Goal: Task Accomplishment & Management: Manage account settings

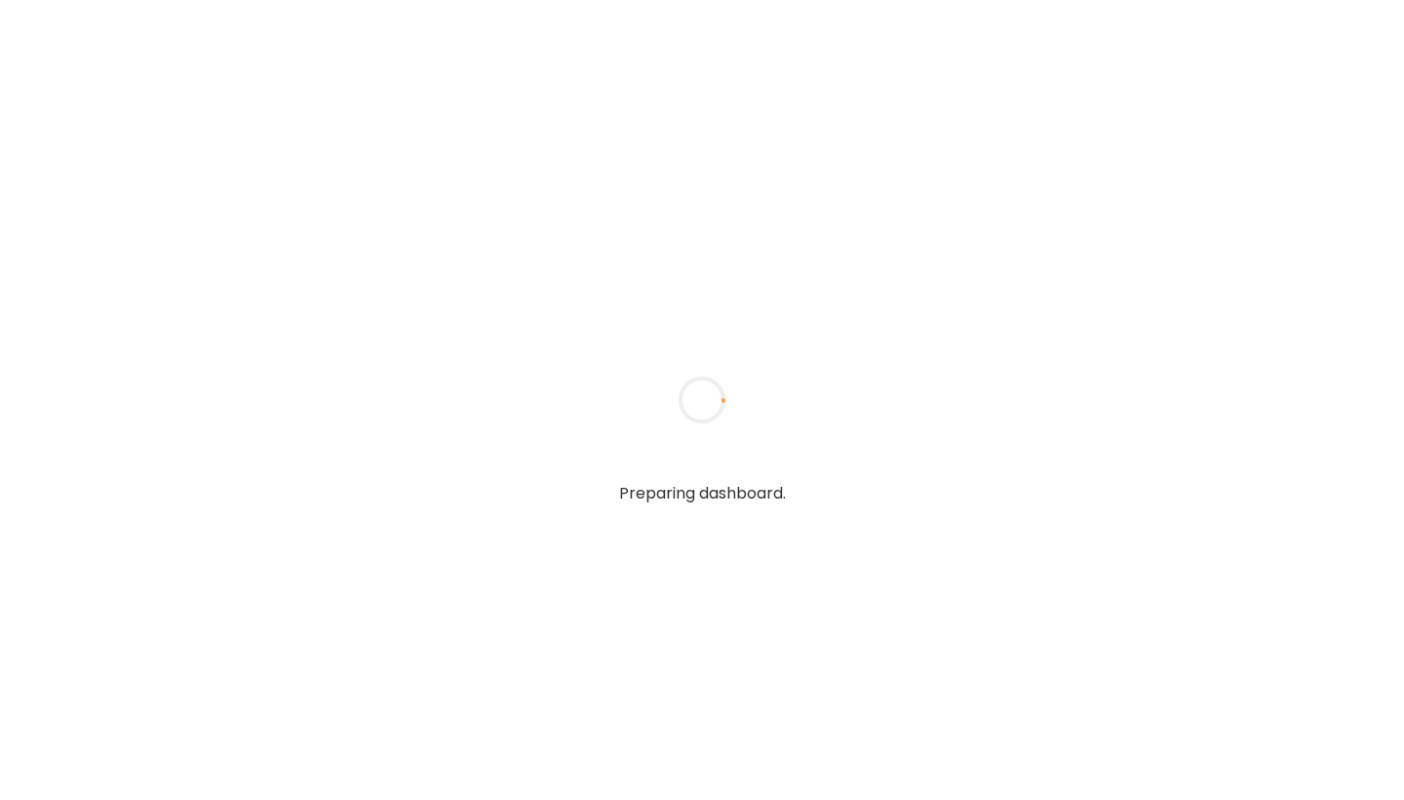
type input "**********"
type textarea "**********"
type input "**********"
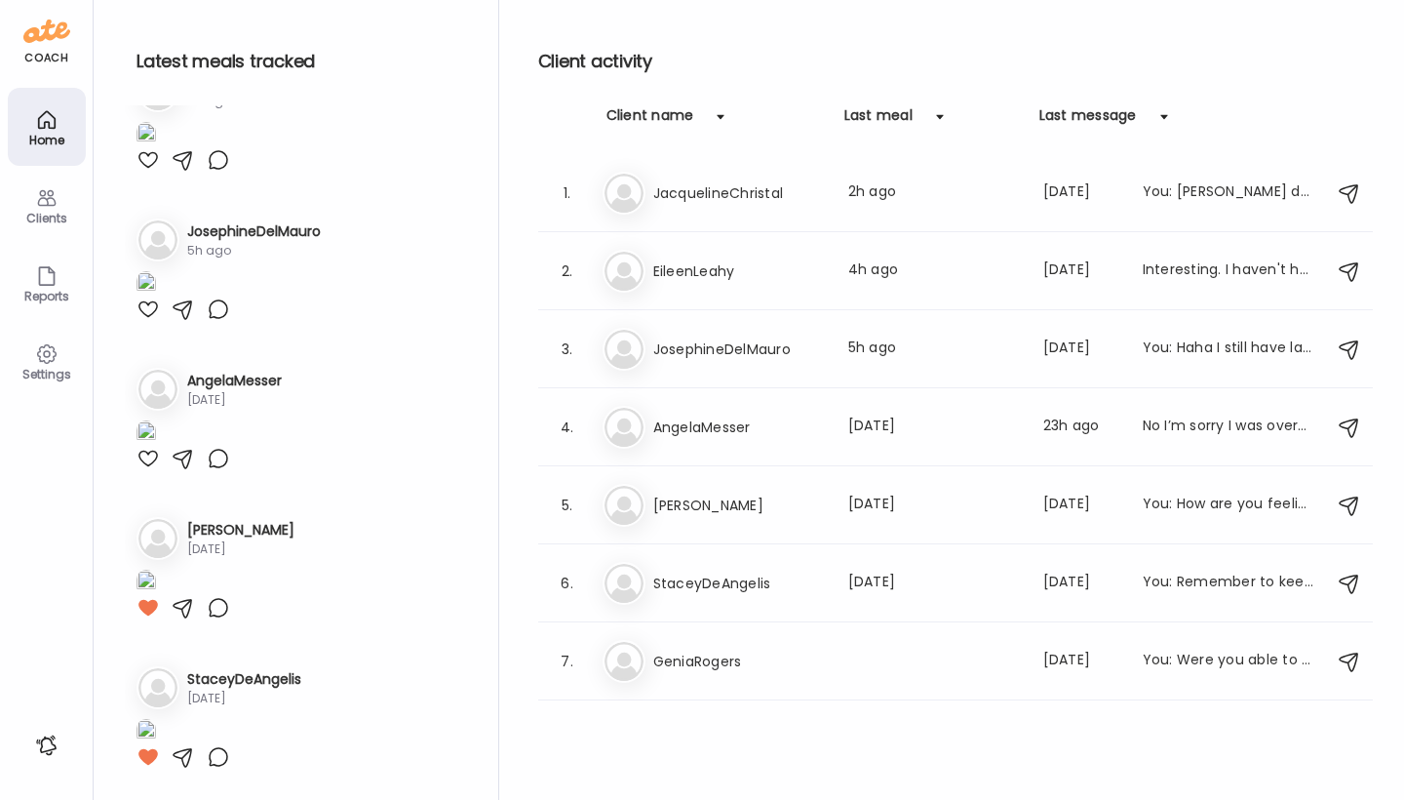
scroll to position [508, 0]
click at [627, 197] on img at bounding box center [624, 193] width 39 height 39
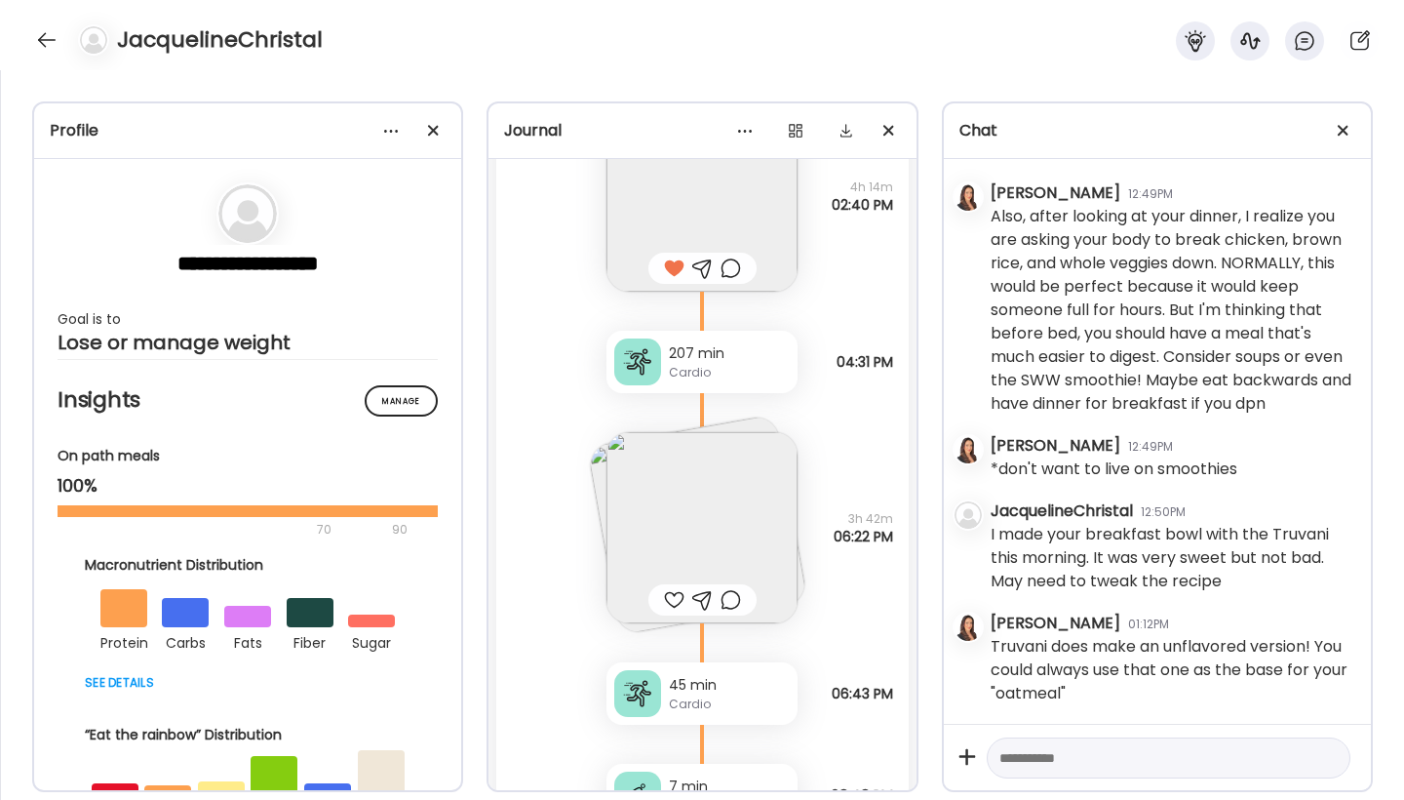
scroll to position [27132, 0]
click at [717, 515] on img at bounding box center [702, 527] width 191 height 191
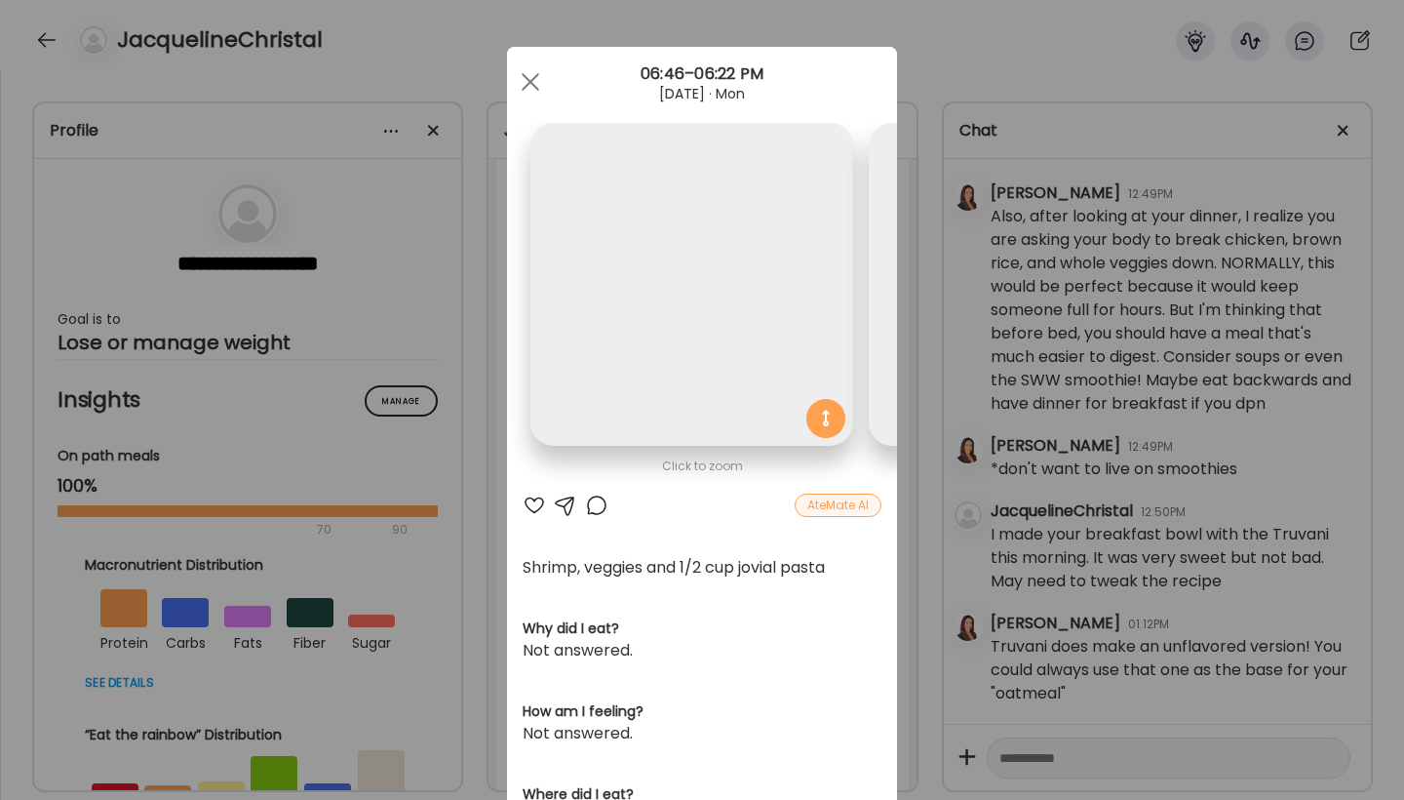
scroll to position [0, 318]
click at [512, 317] on img at bounding box center [374, 284] width 323 height 323
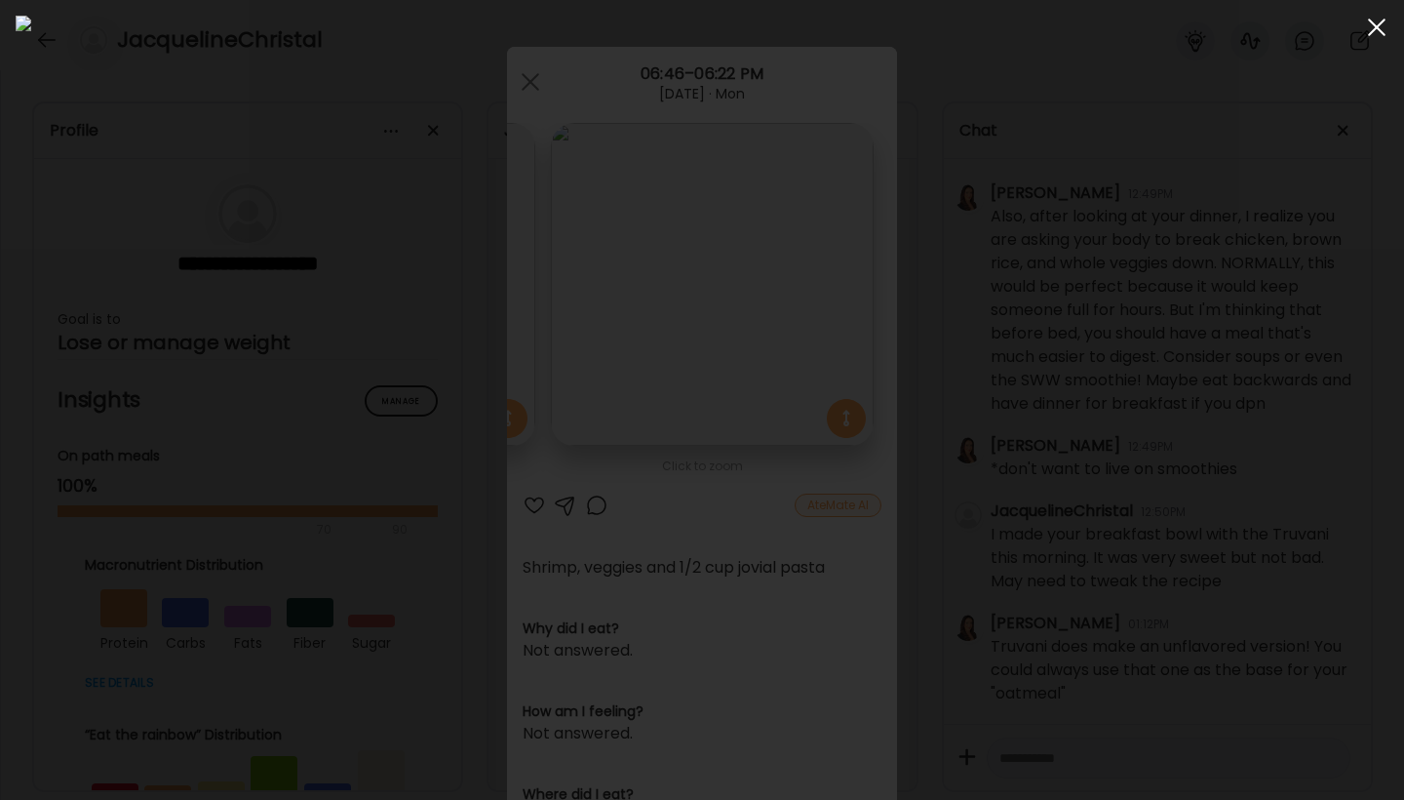
click at [1376, 29] on span at bounding box center [1377, 28] width 18 height 18
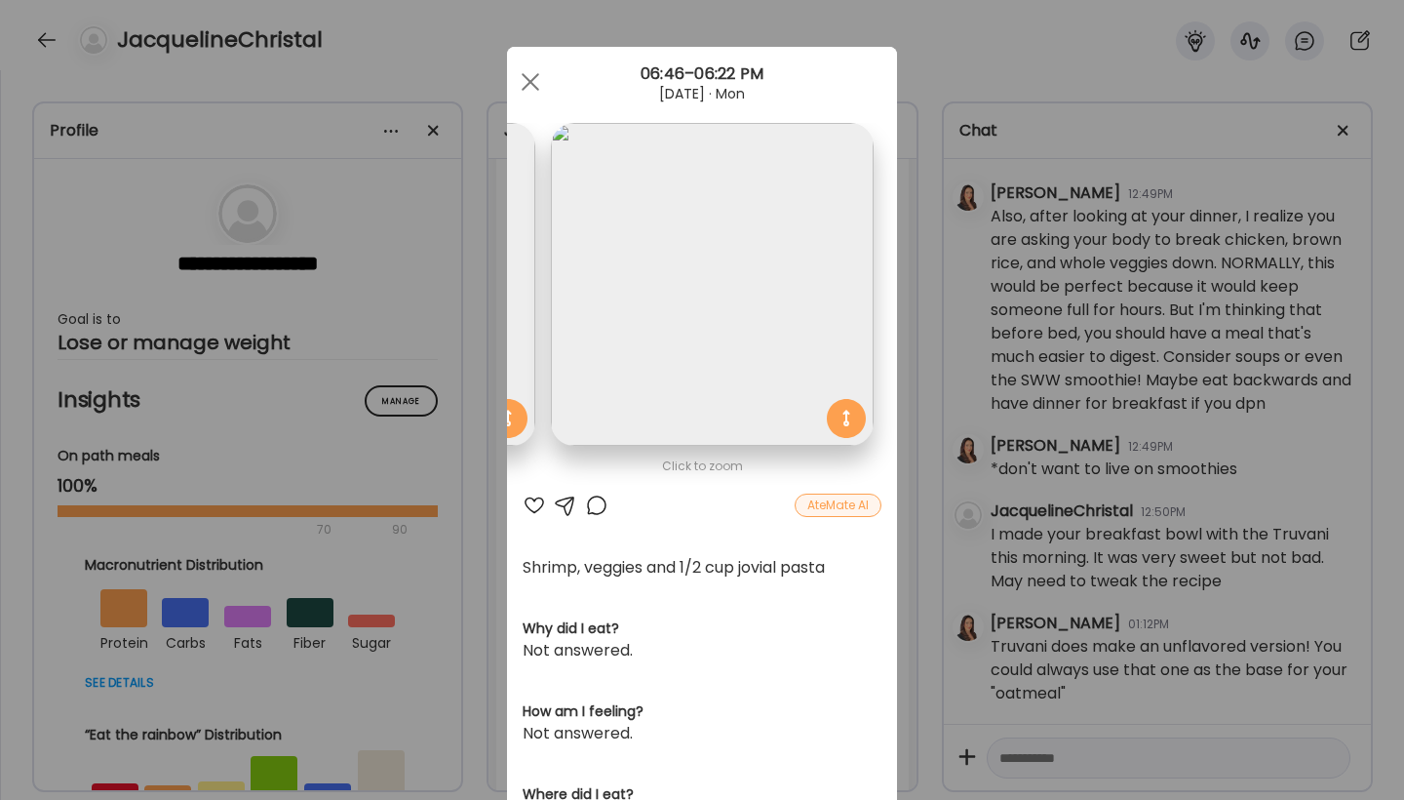
click at [794, 220] on img at bounding box center [712, 284] width 323 height 323
click at [524, 82] on span at bounding box center [531, 82] width 18 height 18
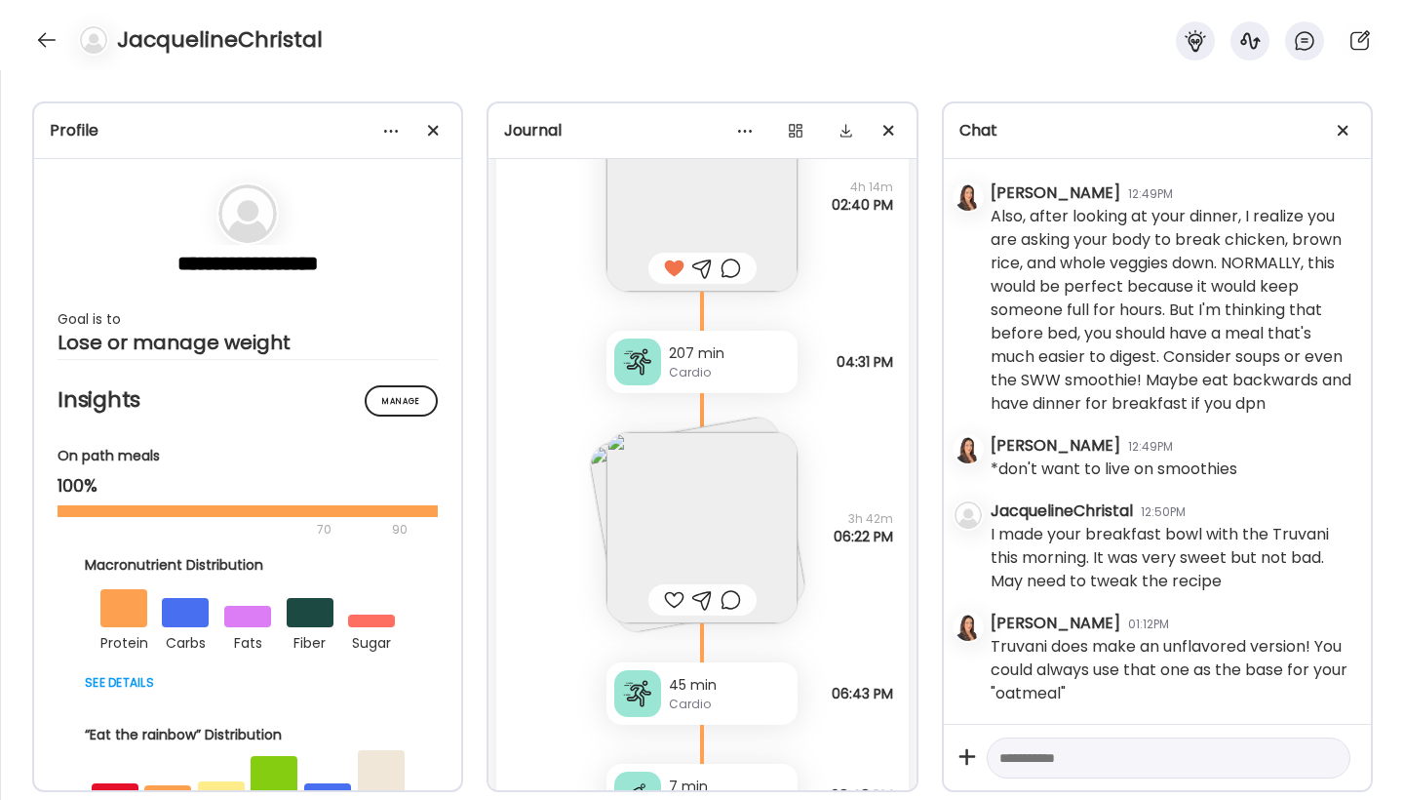
click at [676, 506] on img at bounding box center [702, 527] width 191 height 191
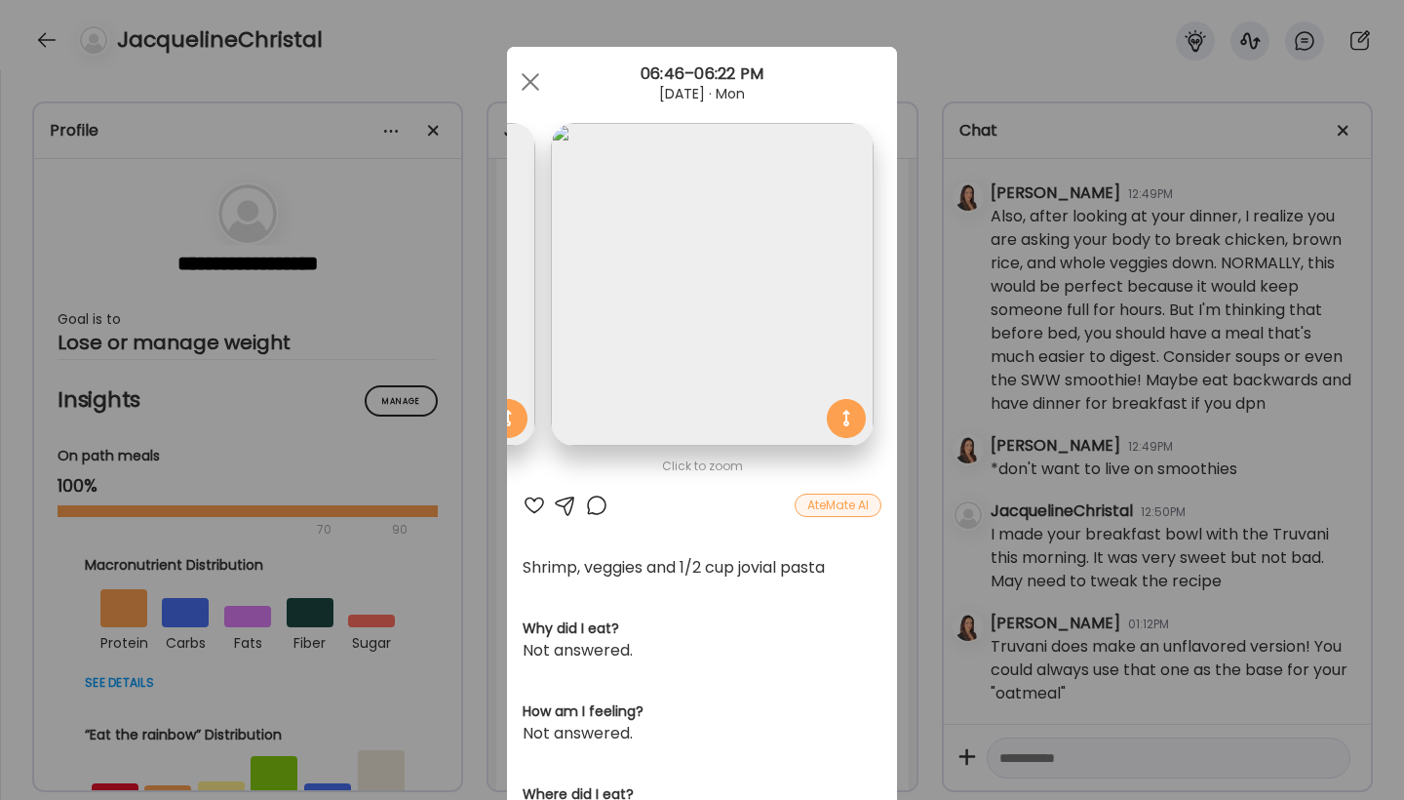
click at [676, 490] on section at bounding box center [702, 306] width 390 height 367
click at [527, 78] on span at bounding box center [531, 82] width 18 height 18
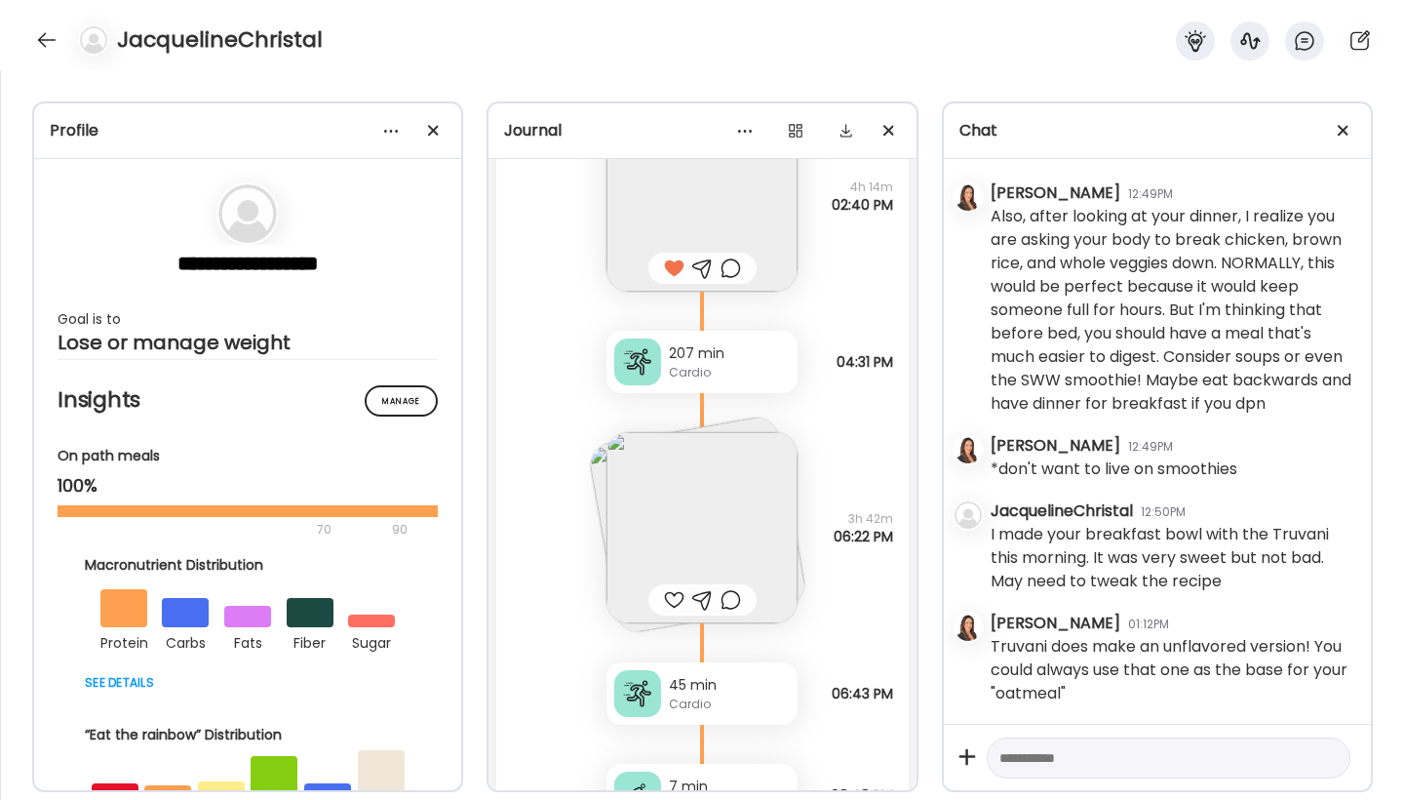
click at [668, 603] on div at bounding box center [674, 599] width 20 height 23
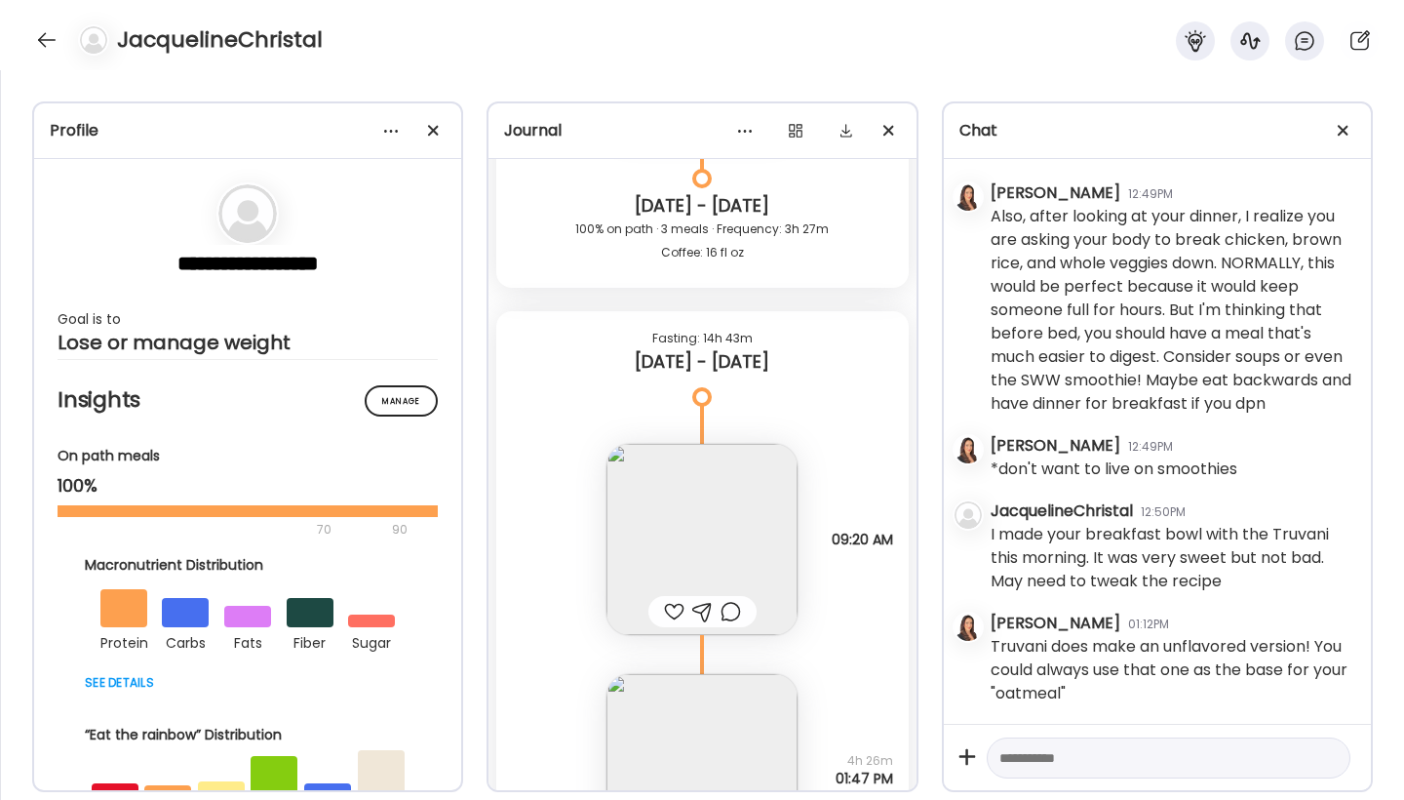
scroll to position [31239, 0]
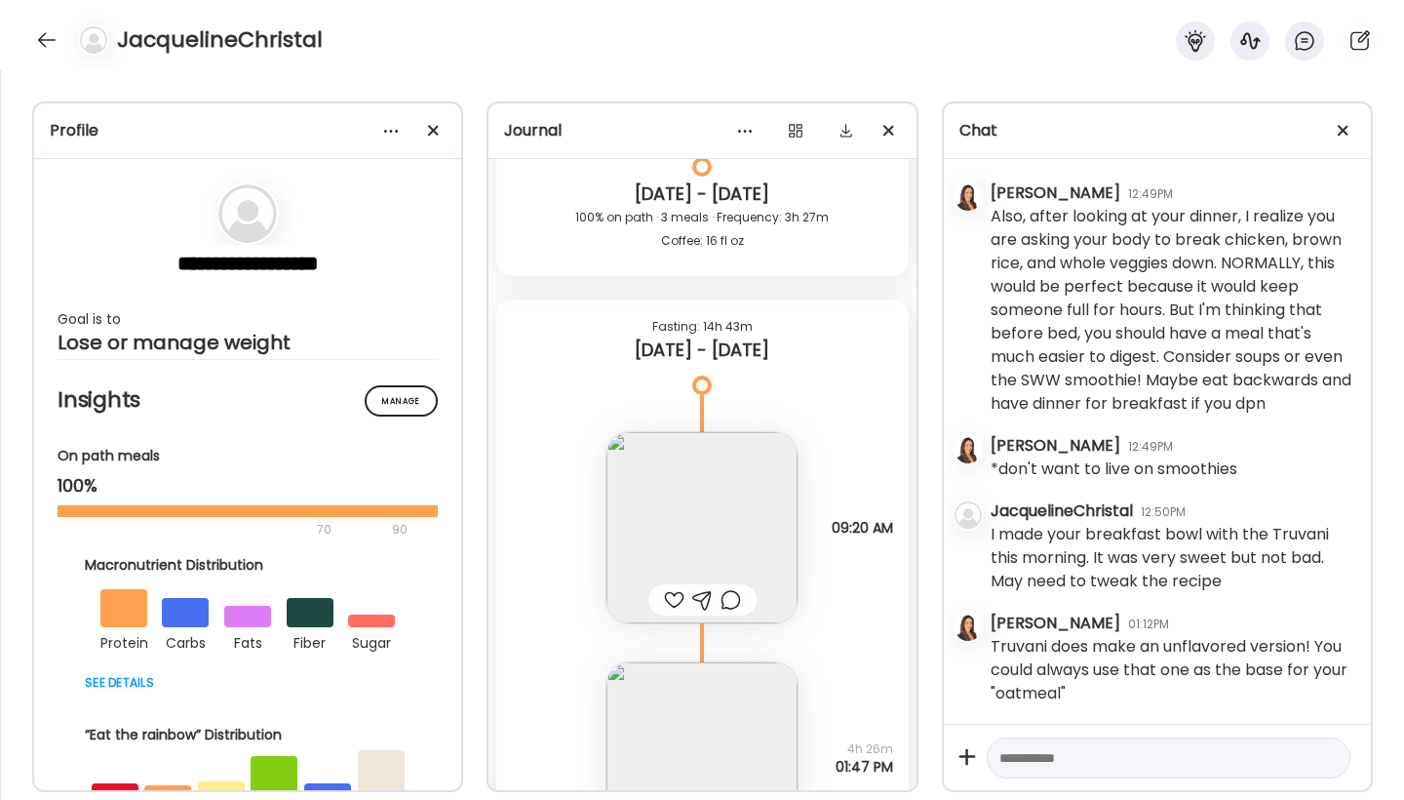
click at [664, 599] on div at bounding box center [674, 599] width 20 height 23
click at [680, 529] on img at bounding box center [702, 527] width 191 height 191
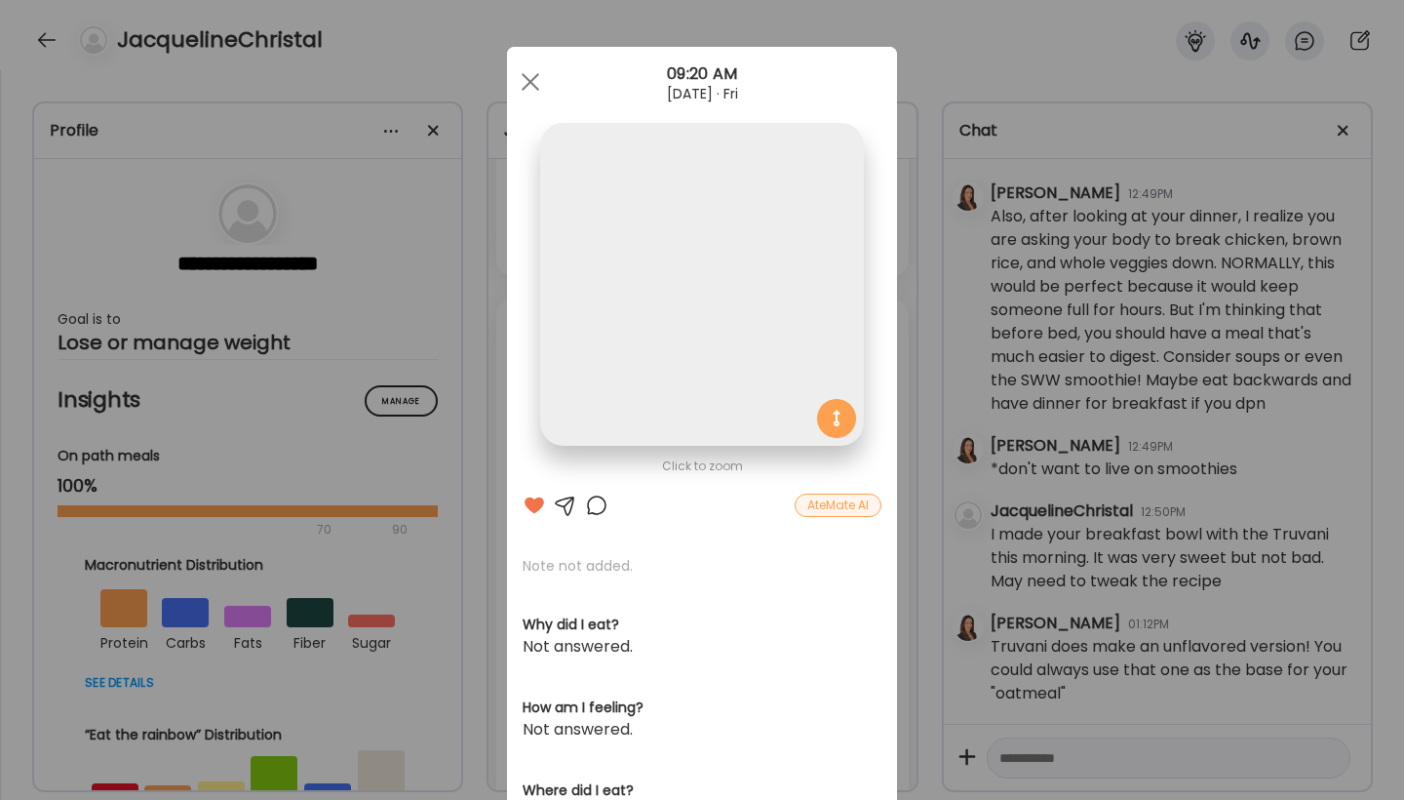
scroll to position [0, 0]
click at [719, 322] on img at bounding box center [701, 284] width 323 height 323
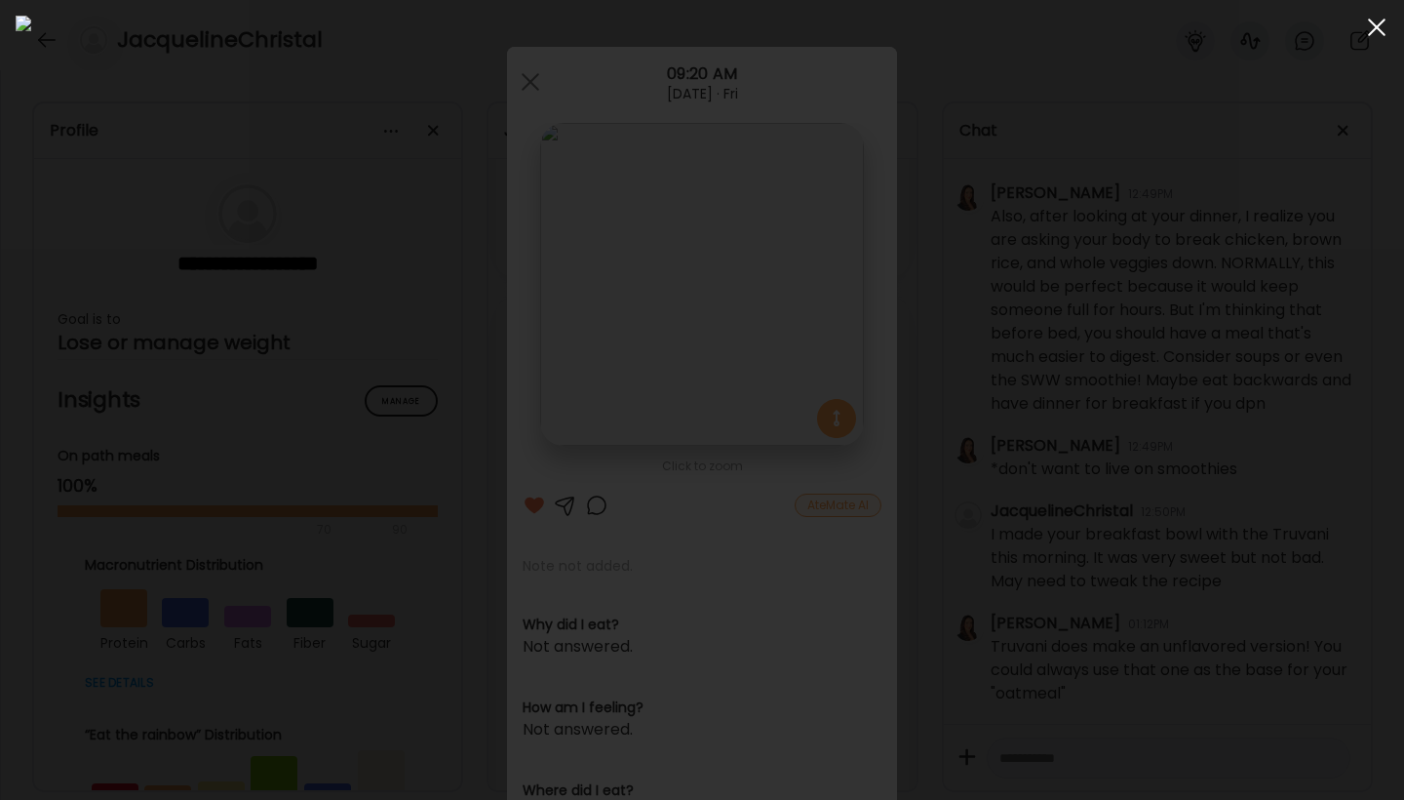
click at [1381, 29] on div at bounding box center [1376, 27] width 39 height 39
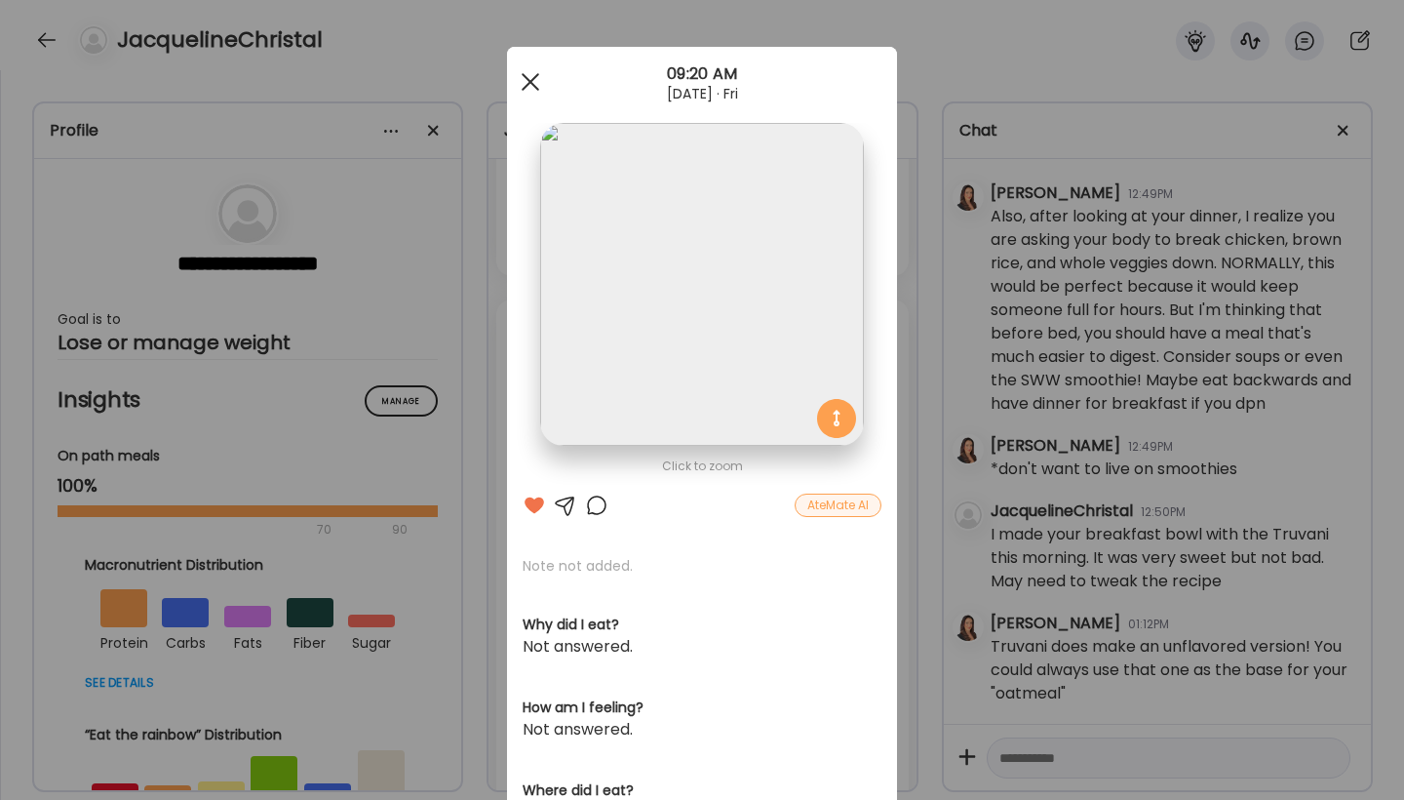
click at [526, 79] on span at bounding box center [531, 82] width 18 height 18
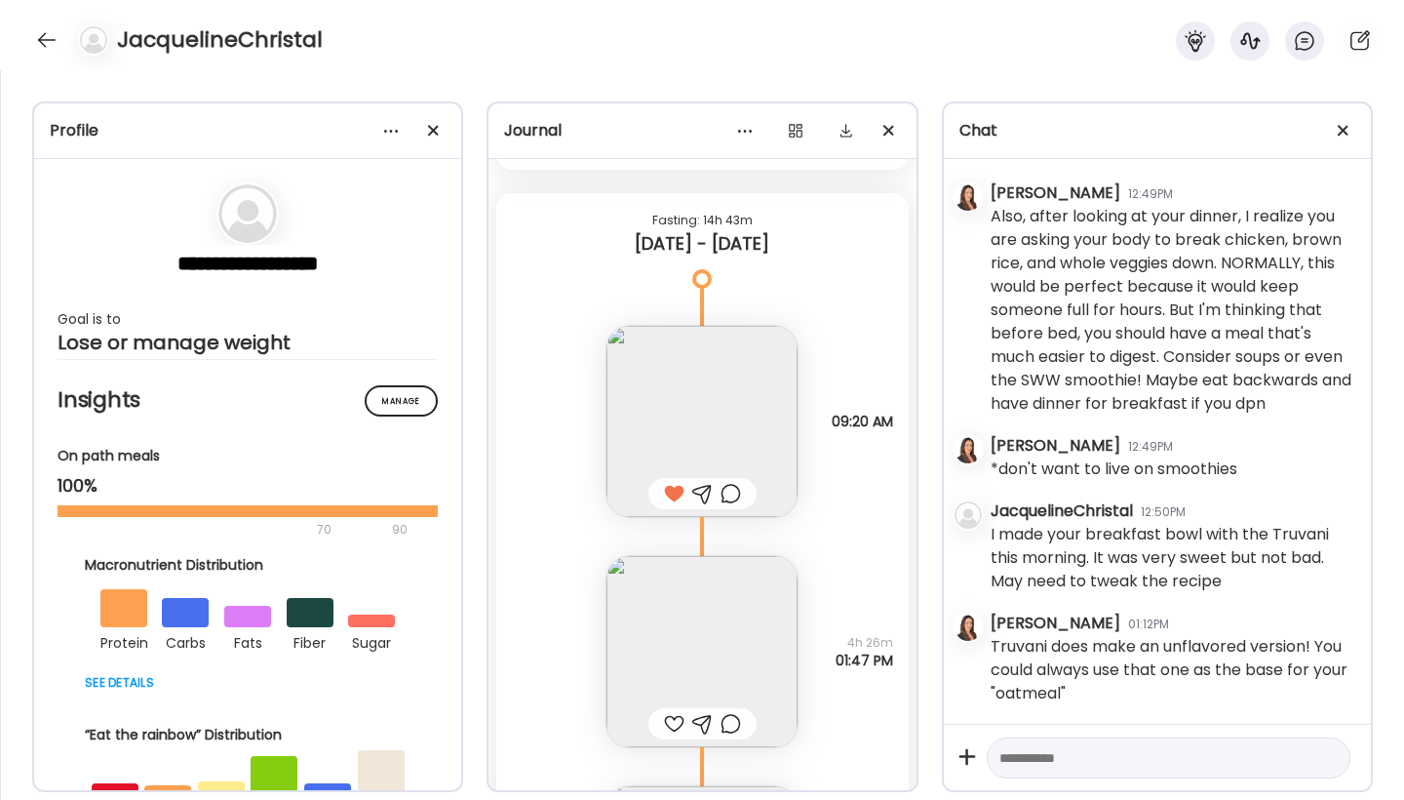
scroll to position [31394, 0]
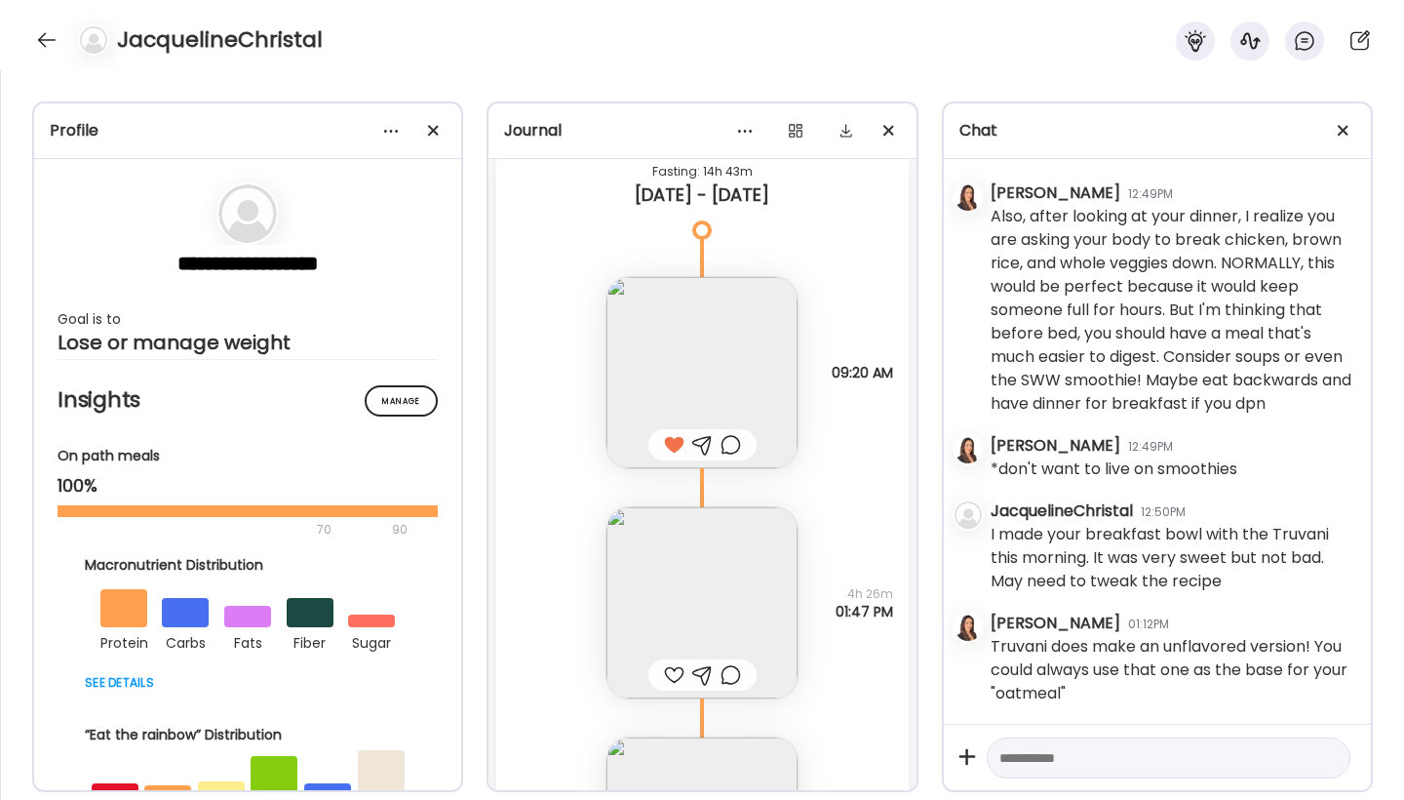
click at [666, 676] on div at bounding box center [674, 674] width 20 height 23
click at [564, 673] on div "Note not added Questions not answered 4h 26m 01:47 PM" at bounding box center [701, 583] width 411 height 230
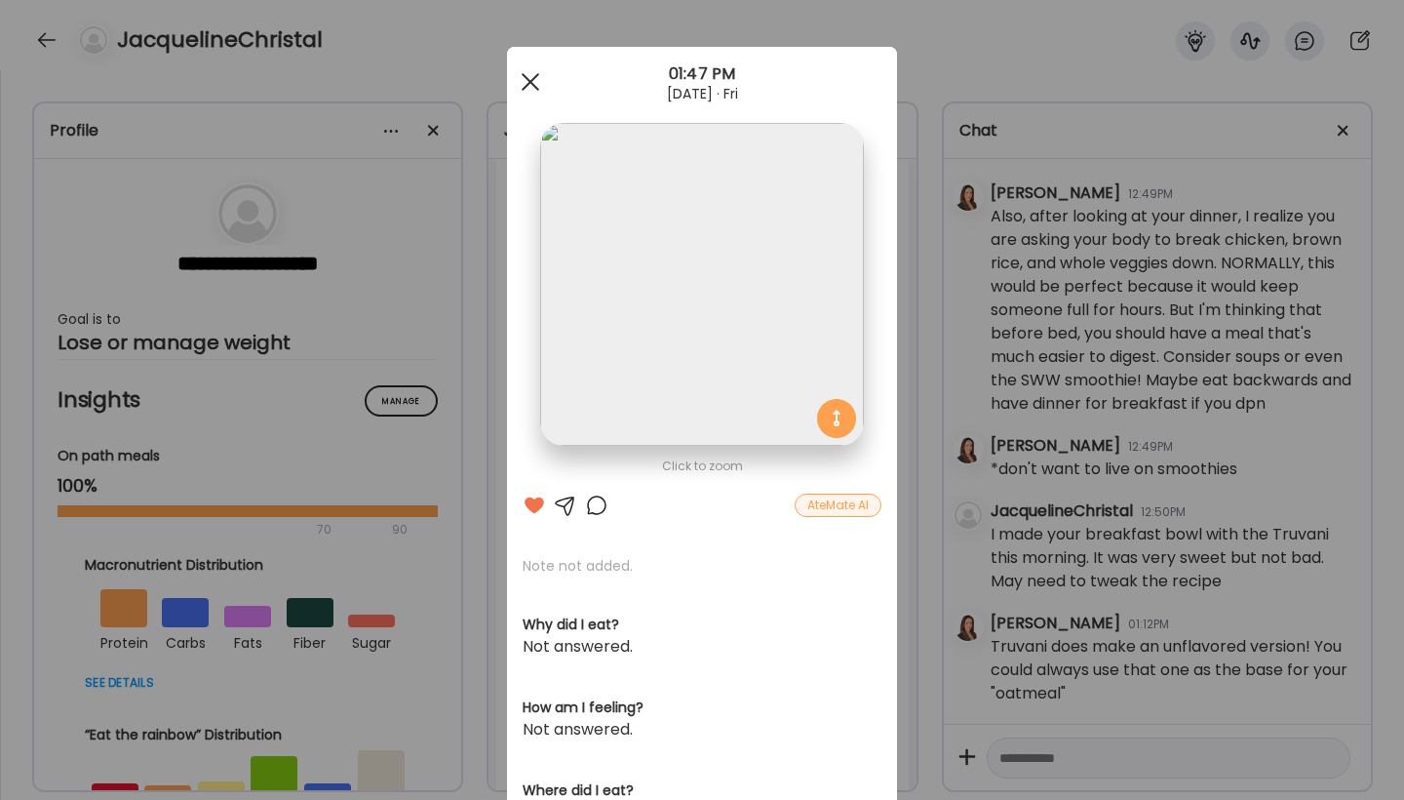
click at [522, 90] on span at bounding box center [531, 82] width 18 height 18
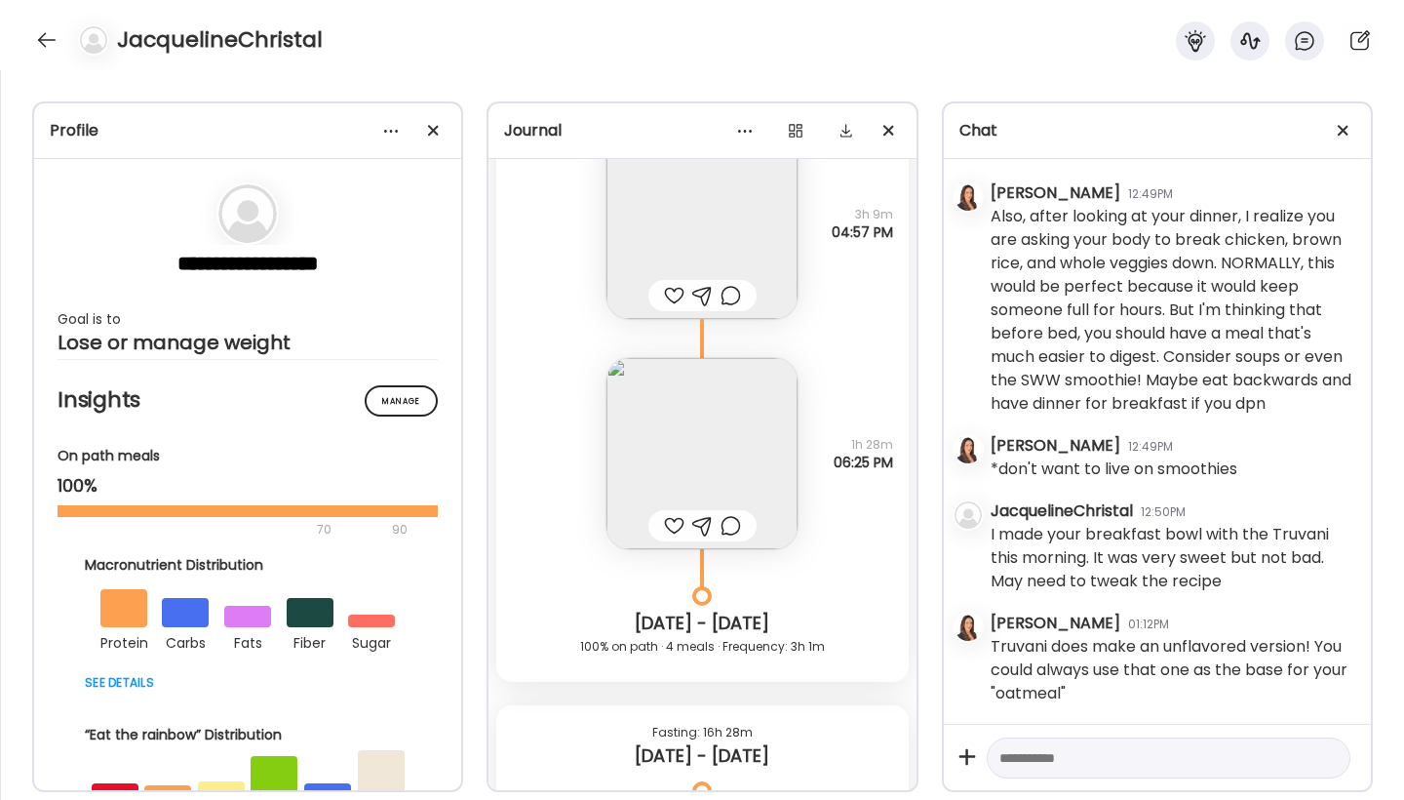
scroll to position [32016, 0]
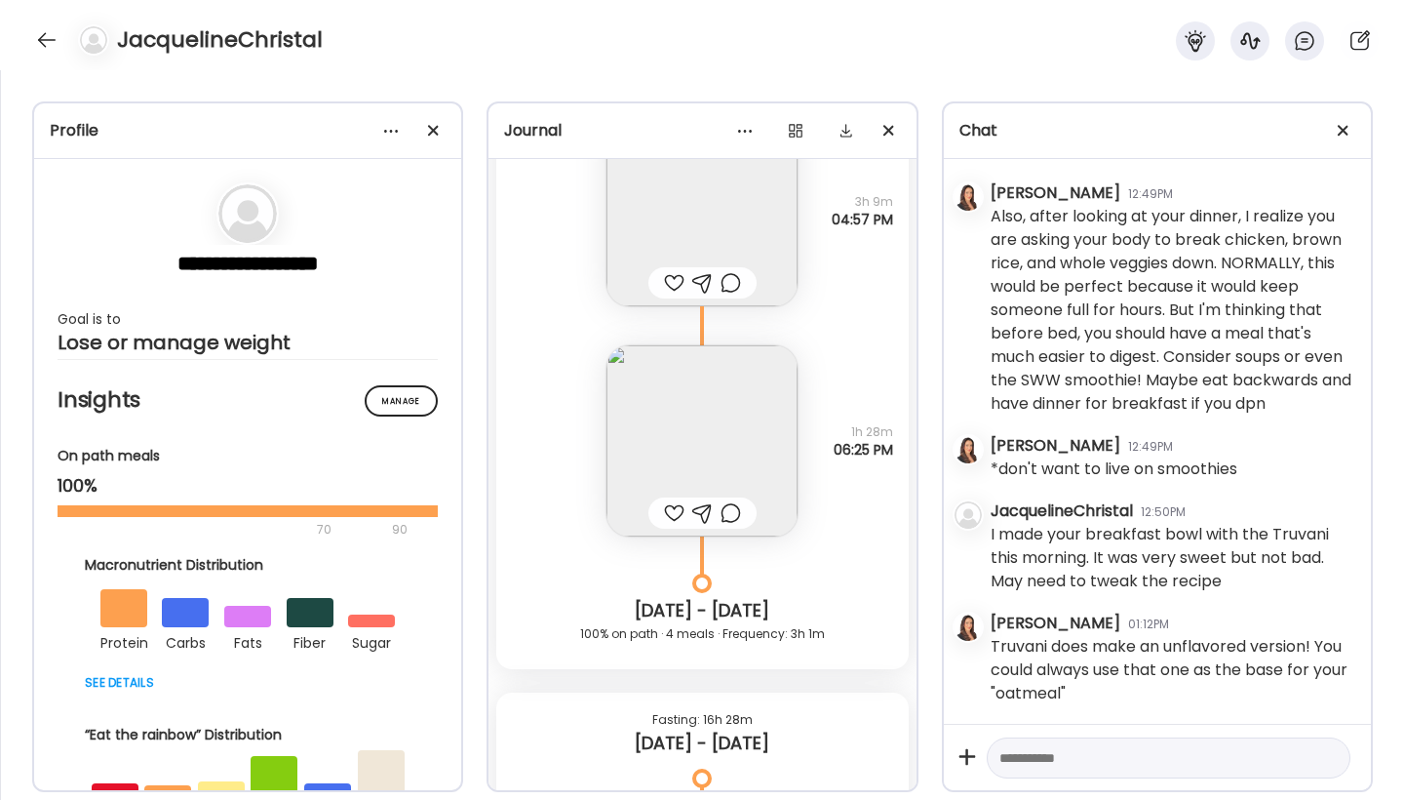
click at [670, 284] on div at bounding box center [674, 282] width 20 height 23
click at [664, 510] on div at bounding box center [674, 512] width 20 height 23
click at [724, 428] on img at bounding box center [702, 440] width 191 height 191
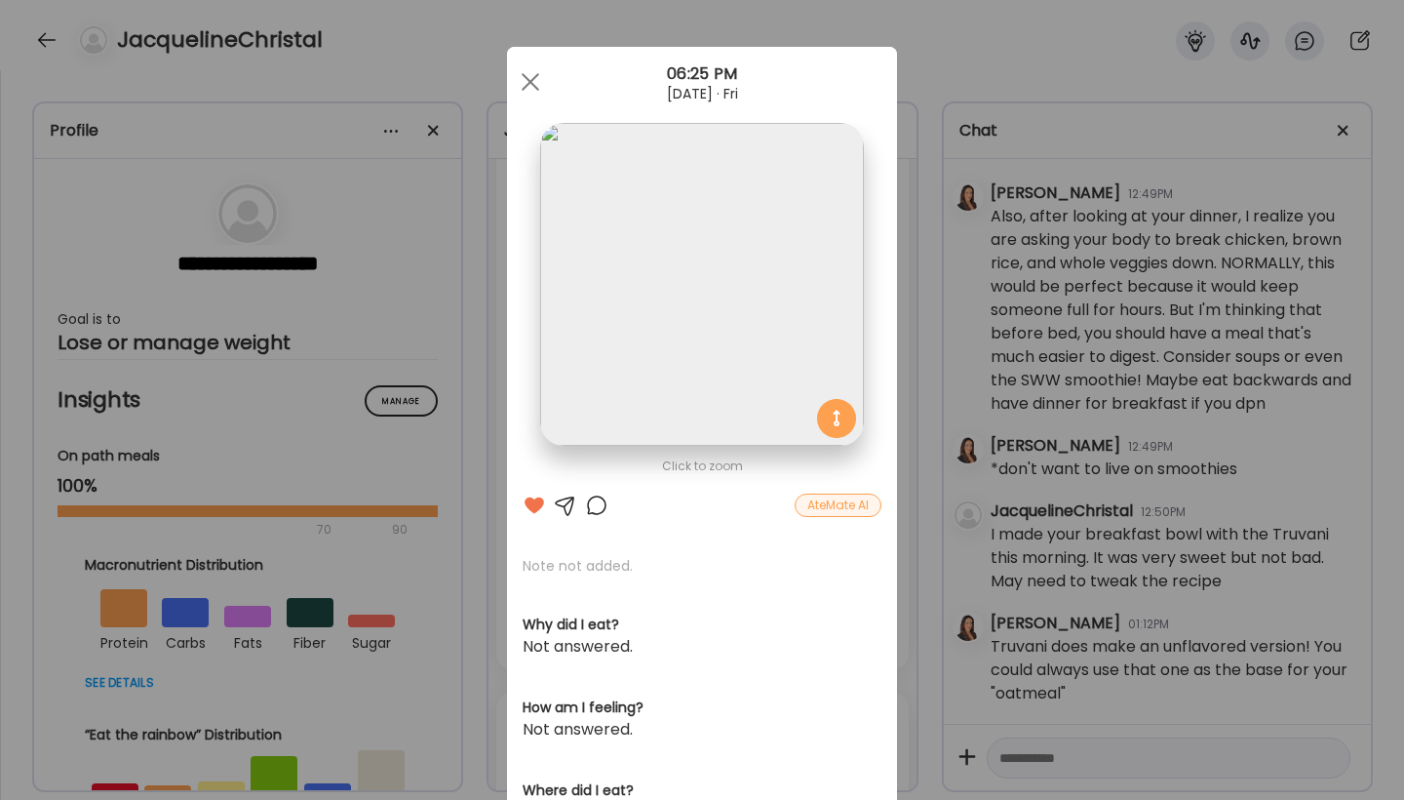
click at [557, 506] on div at bounding box center [565, 504] width 23 height 23
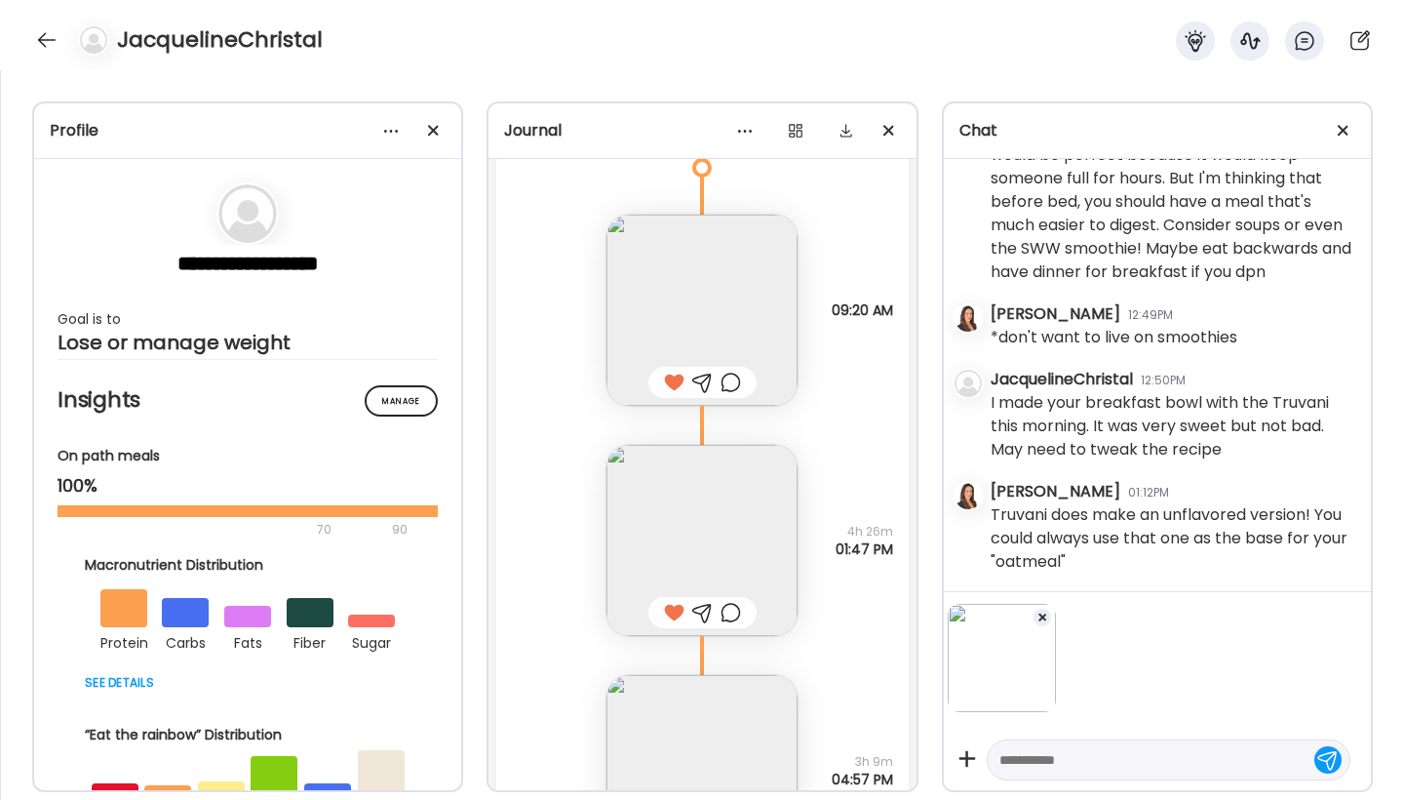
scroll to position [31368, 0]
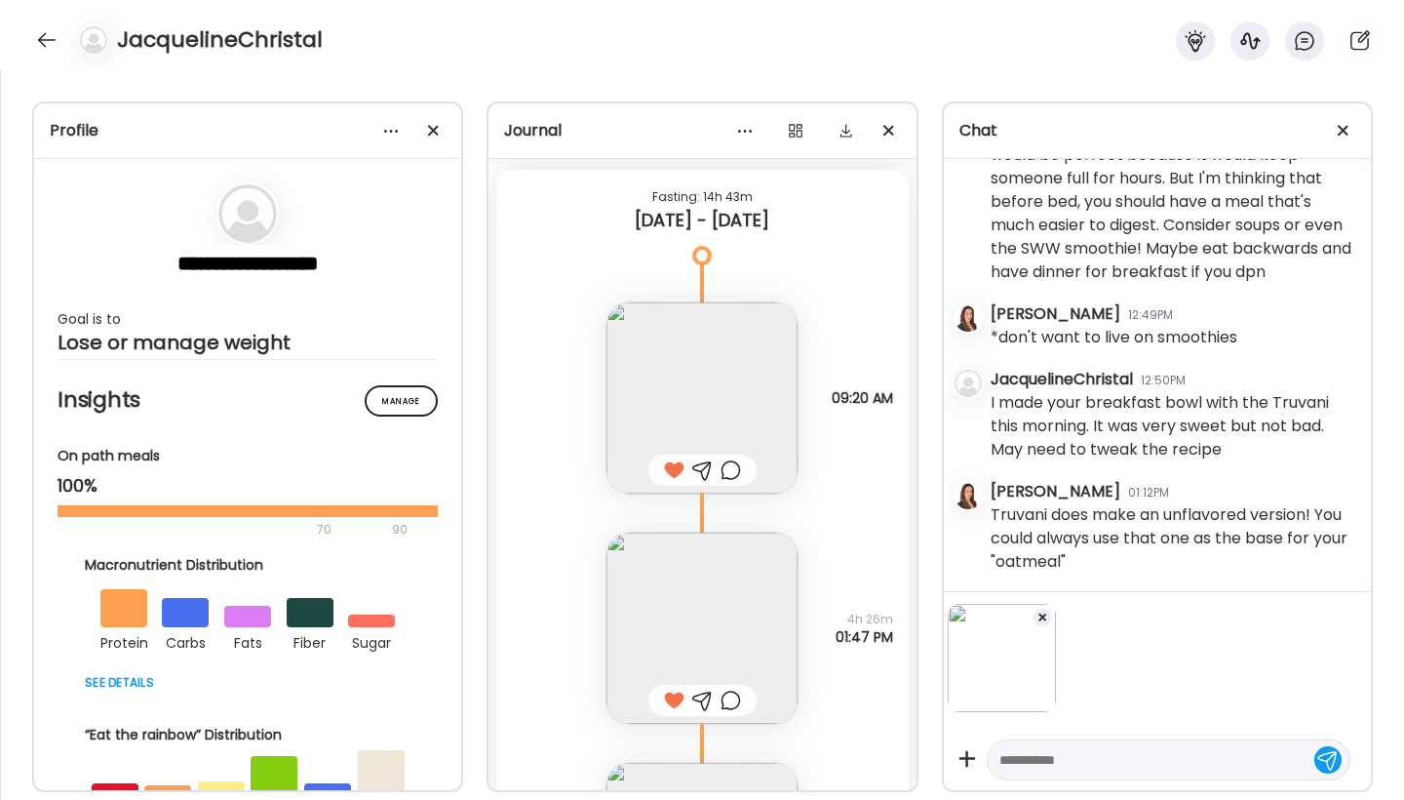
click at [1023, 762] on textarea at bounding box center [1150, 759] width 303 height 23
type textarea "**********"
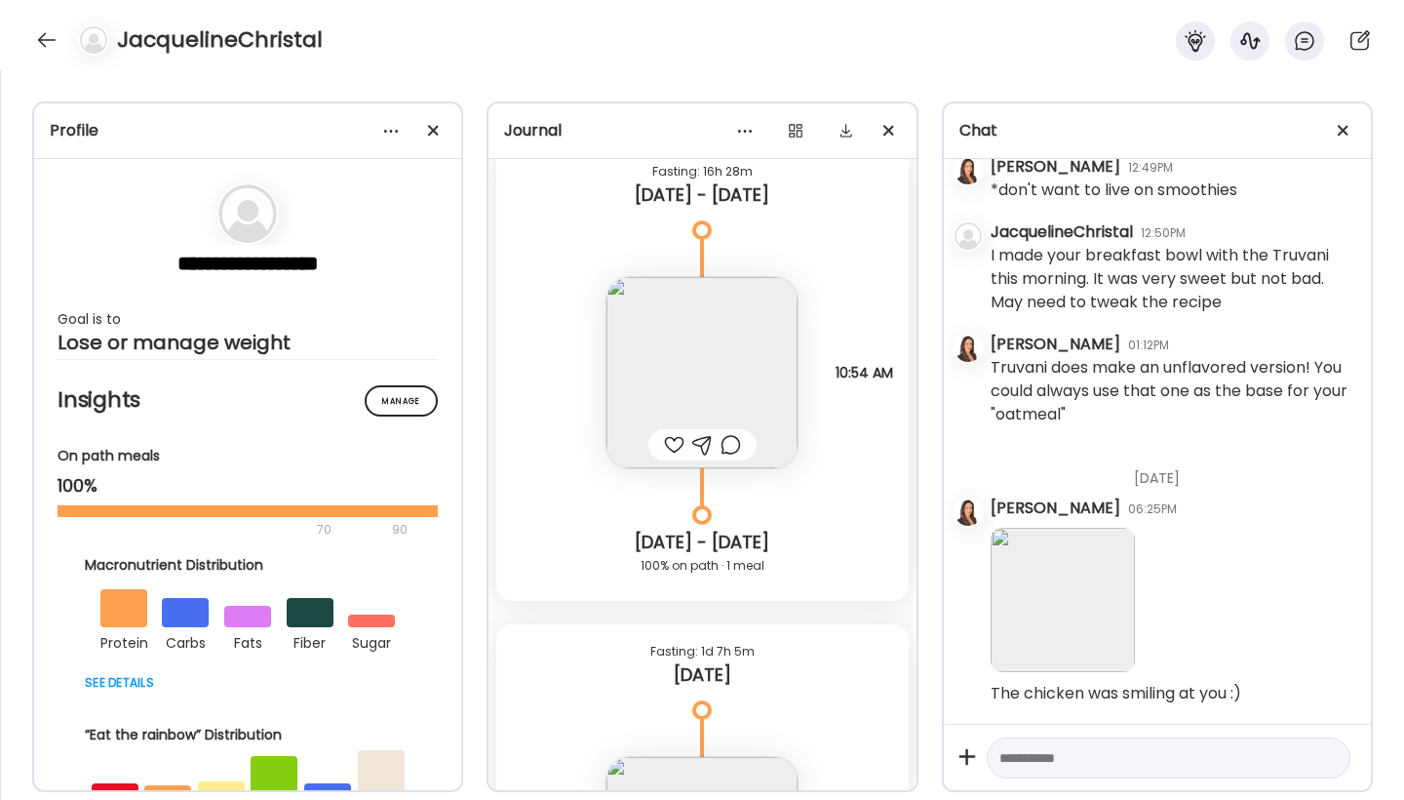
scroll to position [32567, 0]
click at [668, 445] on div at bounding box center [674, 441] width 20 height 23
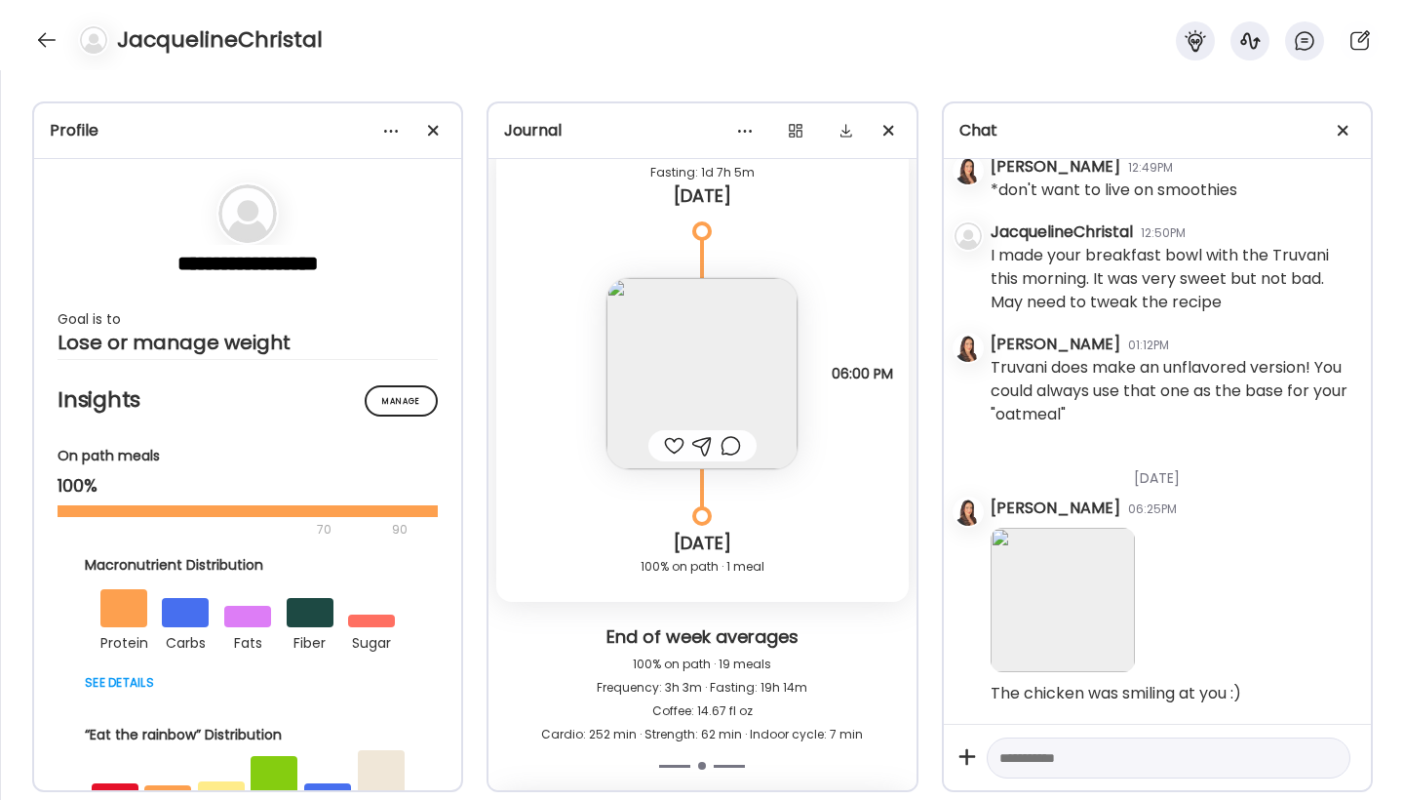
scroll to position [33044, 0]
click at [703, 394] on img at bounding box center [702, 372] width 191 height 191
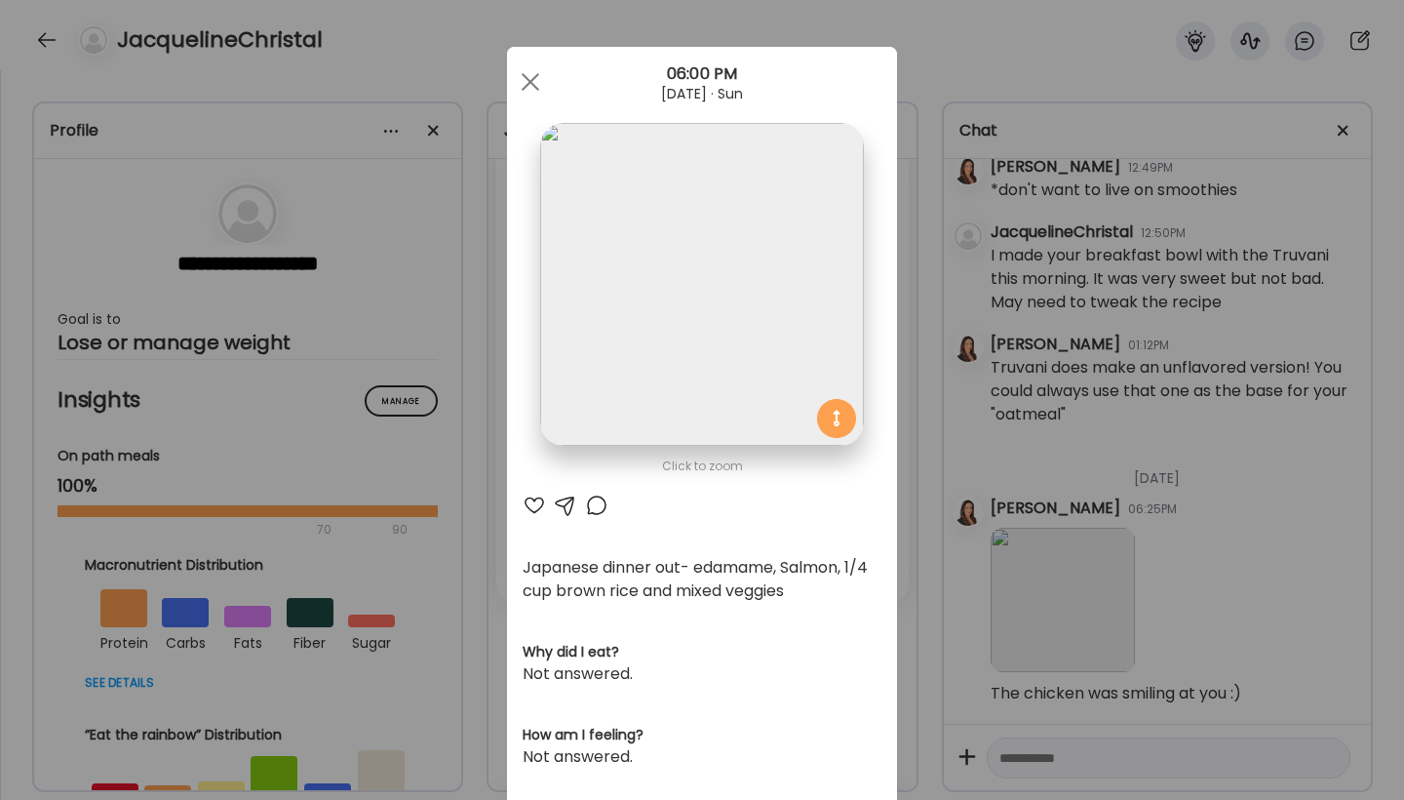
click at [530, 506] on div at bounding box center [534, 504] width 23 height 23
click at [529, 82] on div at bounding box center [530, 81] width 39 height 39
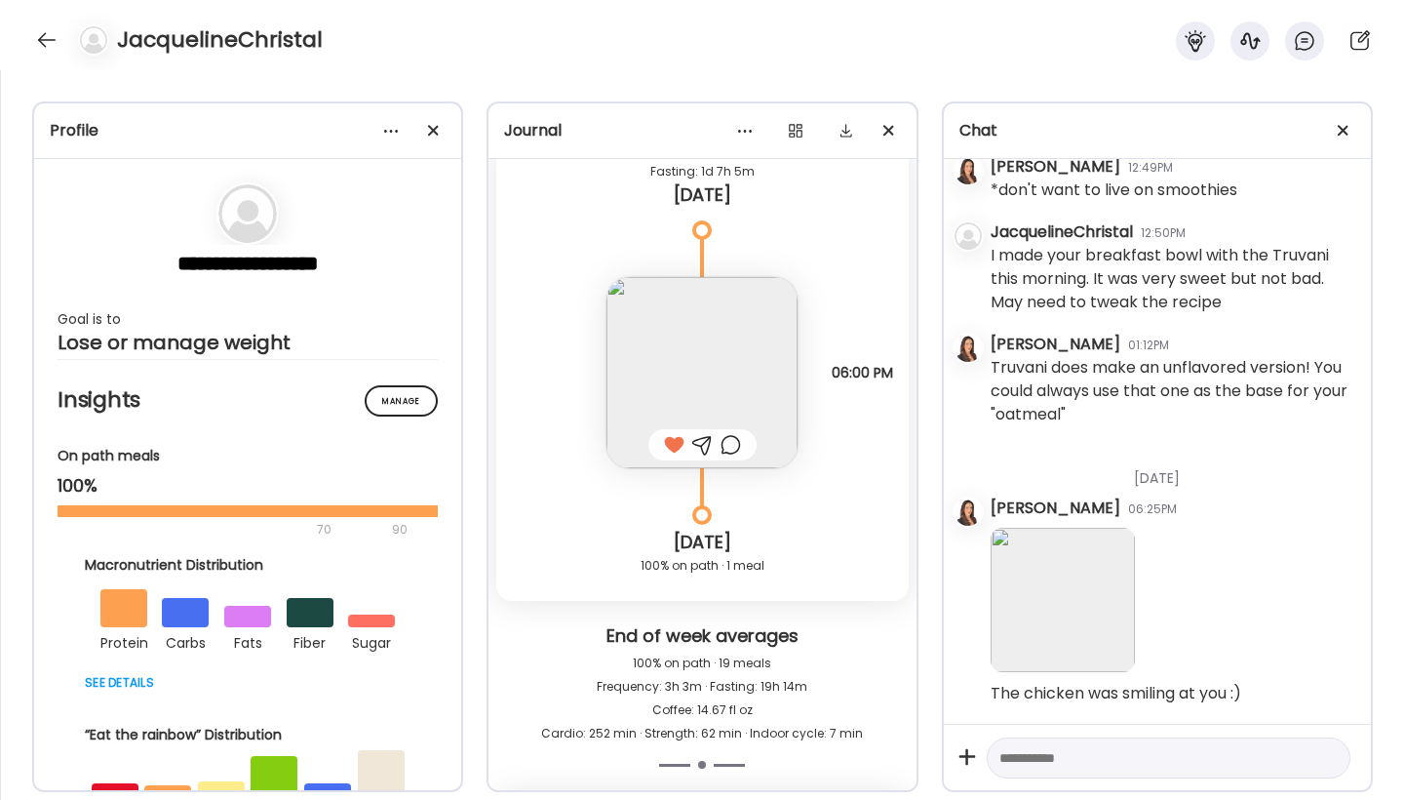
click at [1057, 766] on textarea at bounding box center [1150, 757] width 303 height 23
type textarea "*"
click at [59, 48] on div at bounding box center [46, 39] width 31 height 31
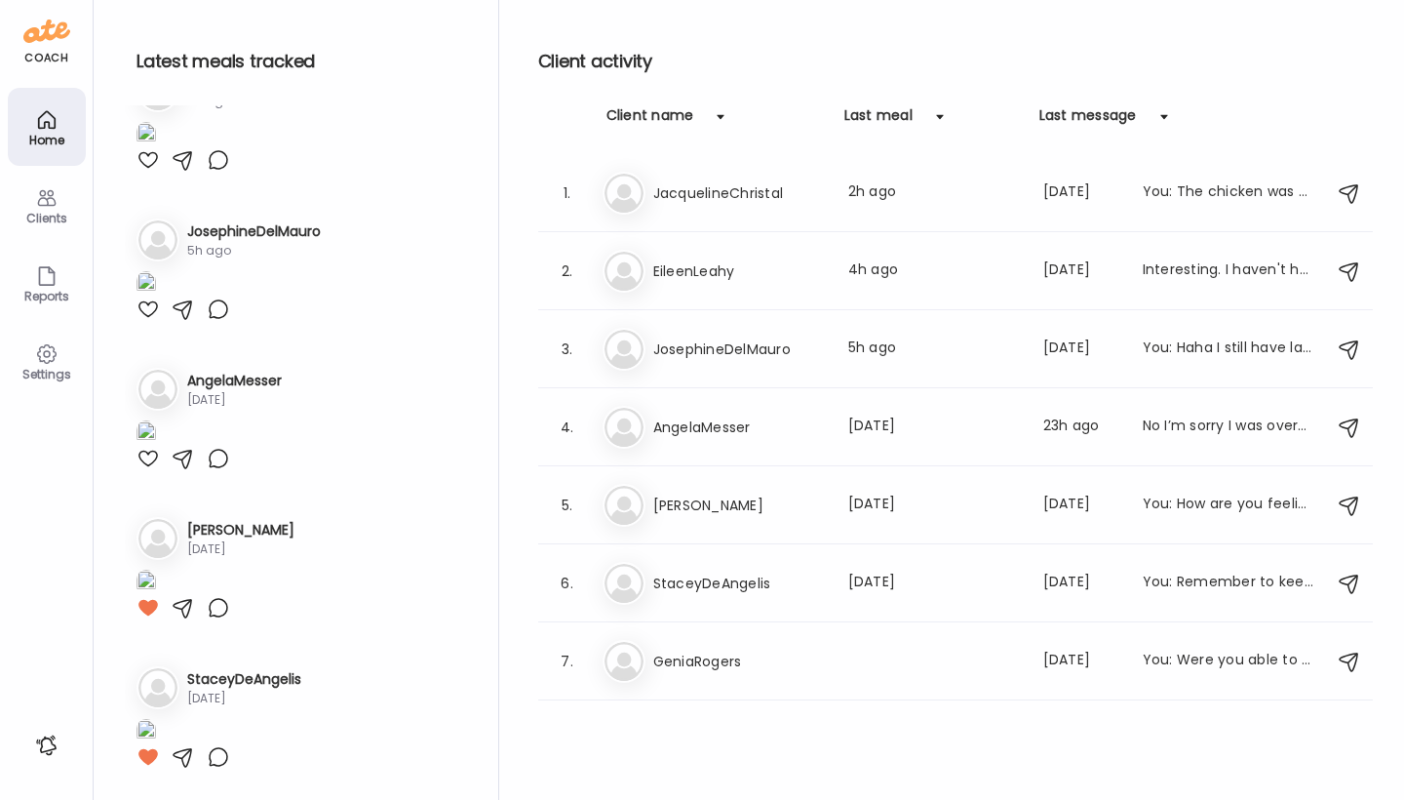
click at [168, 259] on img at bounding box center [157, 239] width 39 height 39
click at [618, 355] on img at bounding box center [624, 349] width 39 height 39
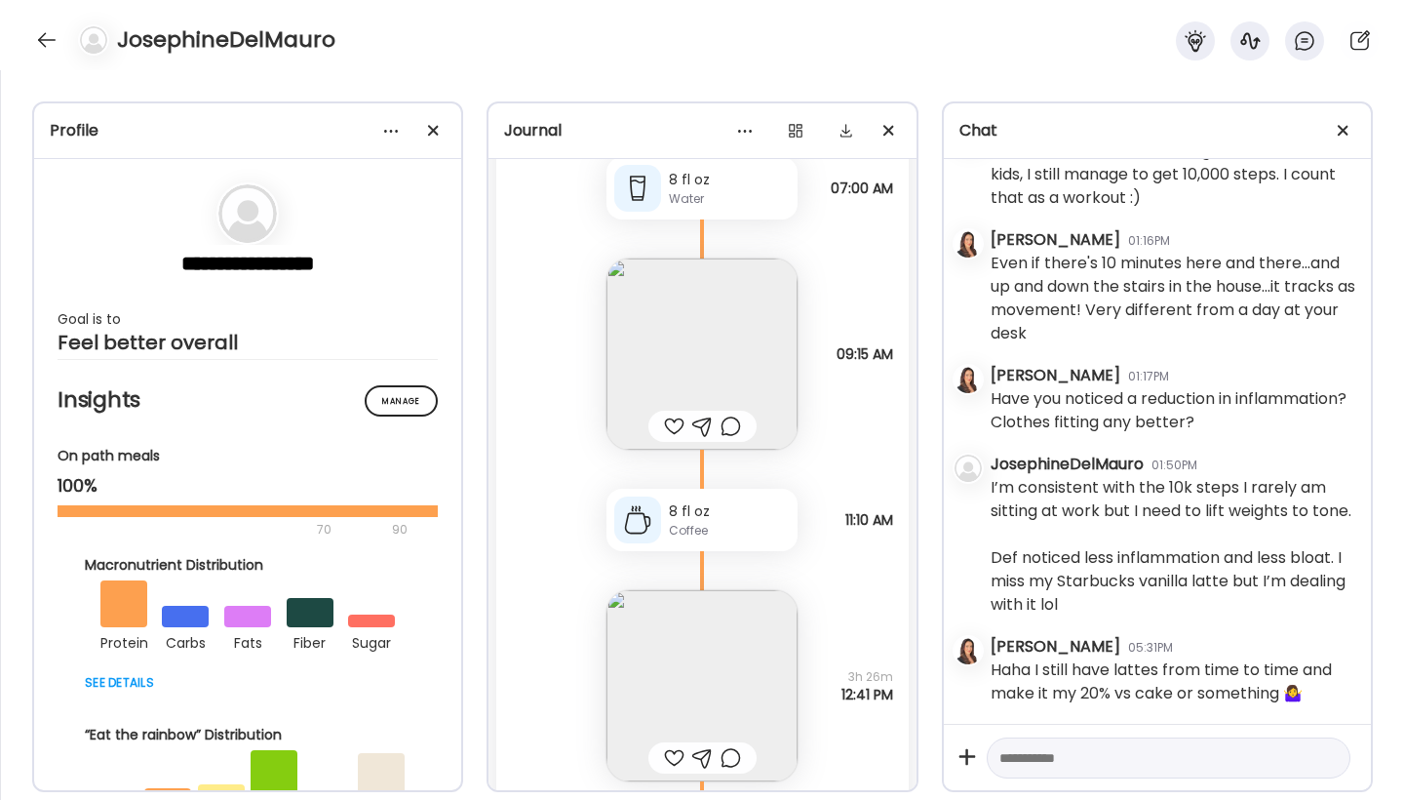
scroll to position [21059, 0]
click at [650, 357] on img at bounding box center [702, 350] width 191 height 191
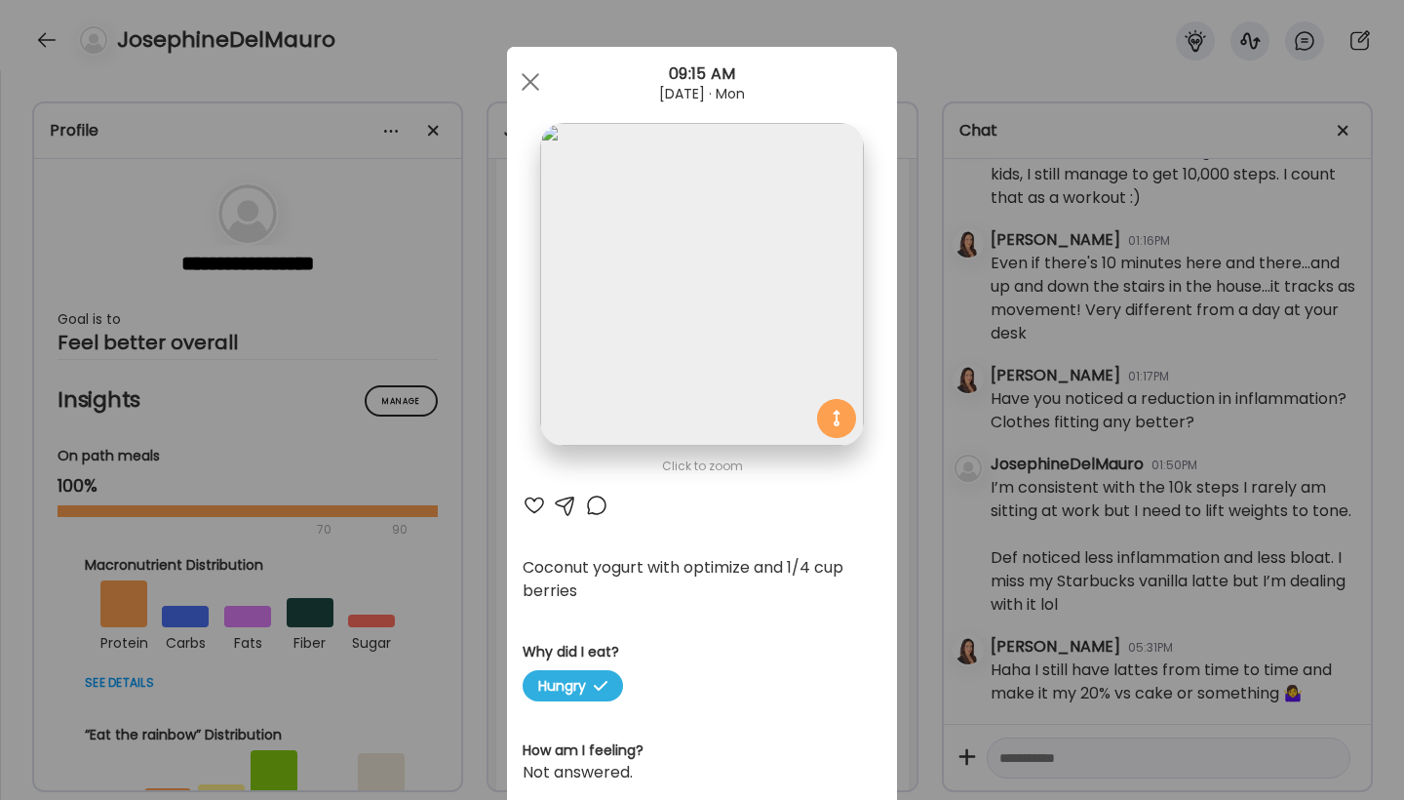
click at [529, 505] on div at bounding box center [534, 504] width 23 height 23
click at [523, 80] on div at bounding box center [530, 81] width 39 height 39
